Goal: Task Accomplishment & Management: Manage account settings

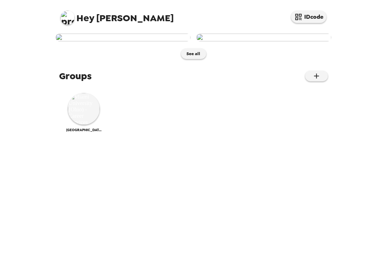
scroll to position [57, 0]
click at [84, 125] on img at bounding box center [84, 109] width 32 height 32
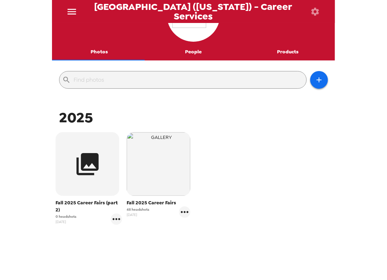
scroll to position [57, 0]
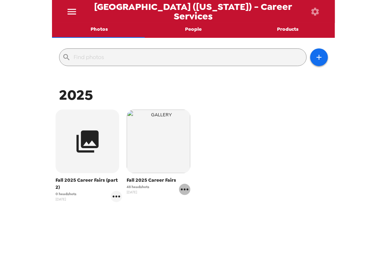
click at [183, 191] on icon "gallery menu" at bounding box center [184, 189] width 11 height 11
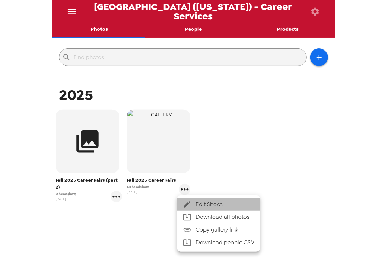
click at [224, 207] on span "Edit Shoot" at bounding box center [225, 204] width 59 height 8
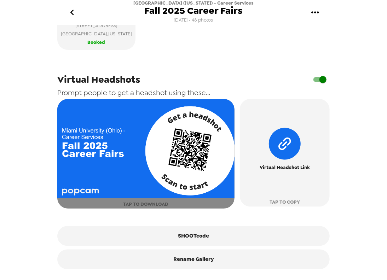
scroll to position [309, 0]
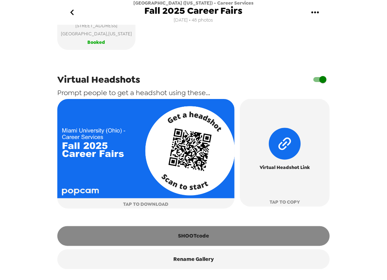
click at [184, 232] on button "SHOOTcode" at bounding box center [193, 237] width 273 height 20
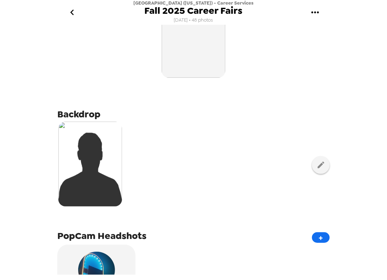
scroll to position [0, 0]
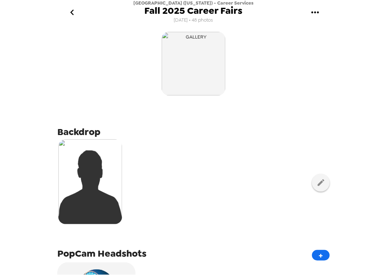
click at [70, 10] on icon "go back" at bounding box center [72, 12] width 11 height 11
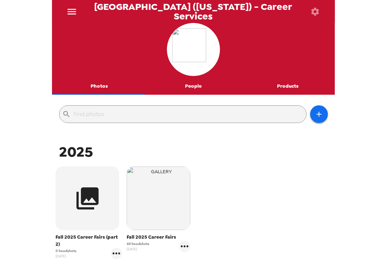
click at [70, 10] on icon "menu" at bounding box center [71, 11] width 11 height 11
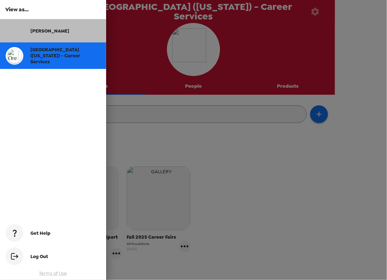
click at [34, 36] on div "[PERSON_NAME]" at bounding box center [53, 30] width 106 height 23
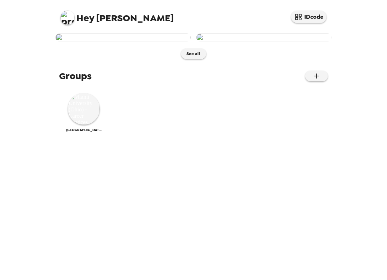
click at [34, 36] on div "Hey Stevie IDcode See all Groups [GEOGRAPHIC_DATA] ([US_STATE]) - Career Servic…" at bounding box center [193, 140] width 387 height 280
click at [296, 15] on icon "button" at bounding box center [299, 17] width 6 height 6
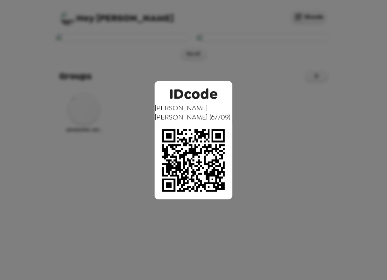
click at [289, 11] on div "IDcode [PERSON_NAME] ( 67709 )" at bounding box center [193, 140] width 387 height 280
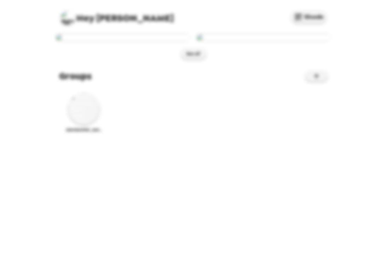
click at [289, 11] on div at bounding box center [193, 140] width 387 height 280
click at [195, 59] on button "See all" at bounding box center [193, 54] width 25 height 11
